Goal: Task Accomplishment & Management: Manage account settings

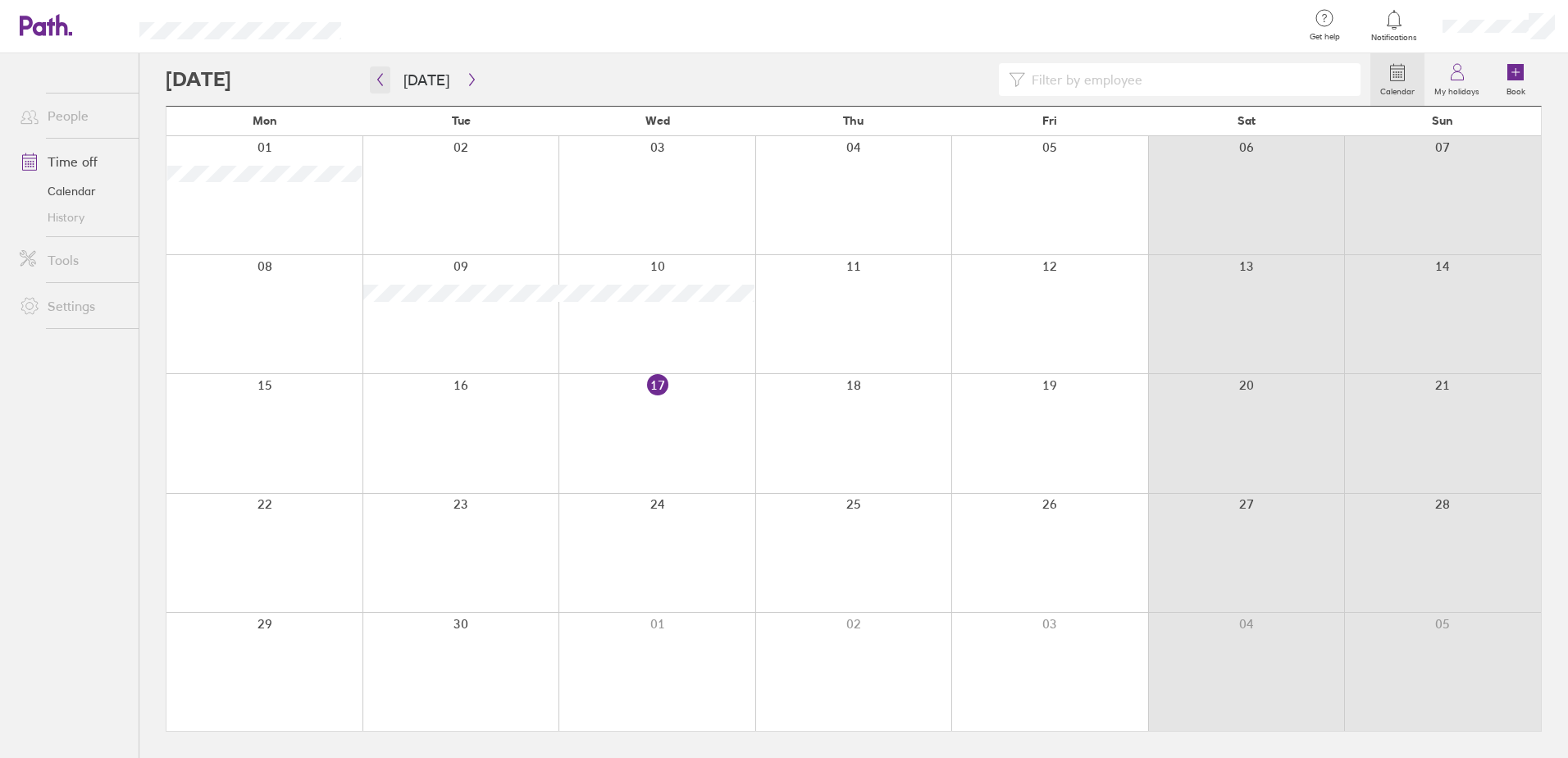
click at [387, 85] on button "button" at bounding box center [380, 80] width 20 height 27
click at [470, 80] on icon "button" at bounding box center [472, 80] width 12 height 13
click at [470, 81] on icon "button" at bounding box center [472, 80] width 12 height 13
click at [466, 74] on icon "button" at bounding box center [472, 80] width 12 height 13
click at [379, 82] on icon "button" at bounding box center [380, 80] width 12 height 13
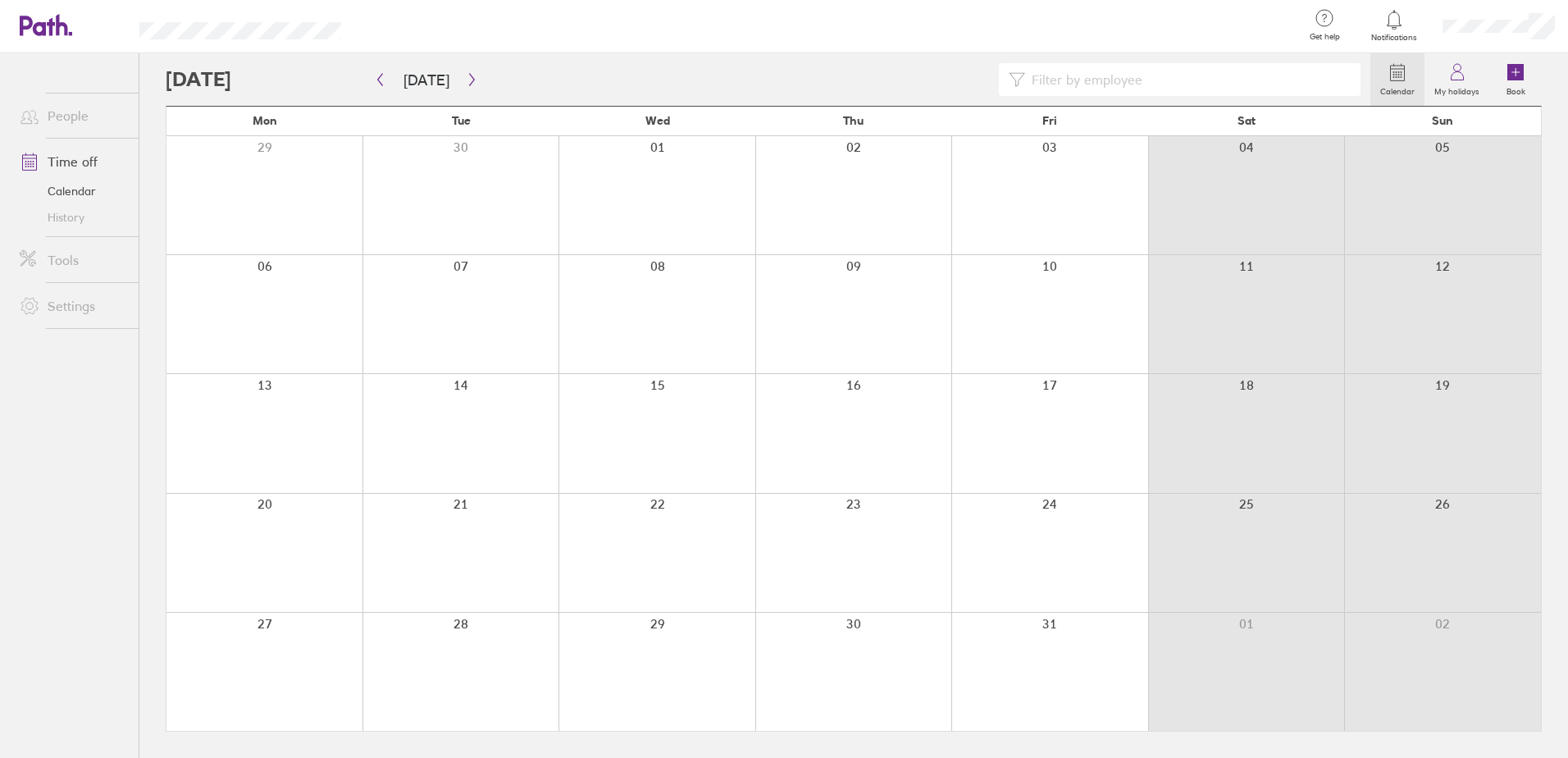
click at [1054, 199] on div at bounding box center [1049, 195] width 197 height 118
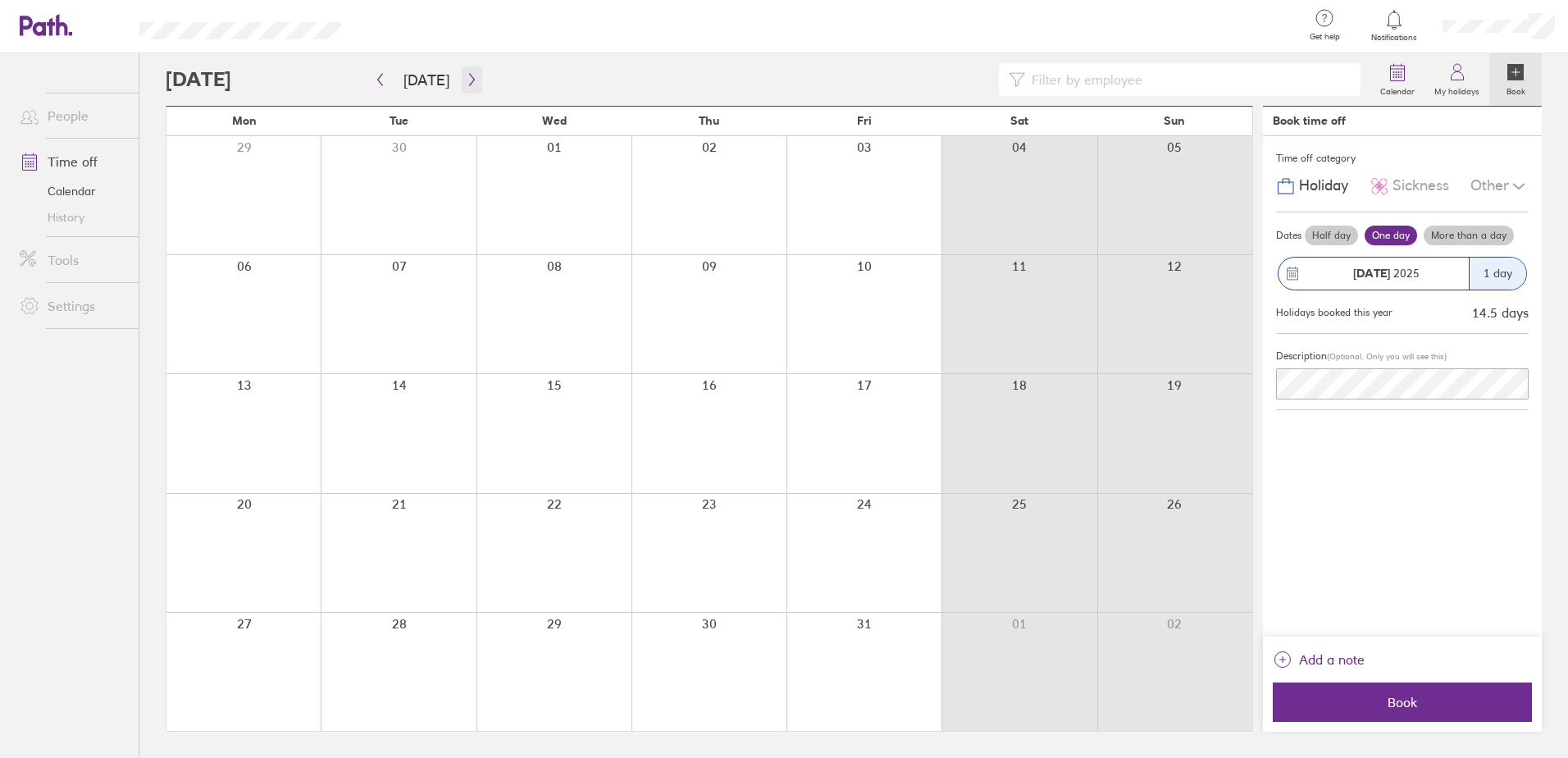
click at [471, 79] on icon "button" at bounding box center [472, 80] width 12 height 13
click at [470, 82] on icon "button" at bounding box center [472, 80] width 12 height 13
click at [384, 76] on icon "button" at bounding box center [380, 80] width 12 height 13
click at [383, 76] on icon "button" at bounding box center [380, 80] width 12 height 13
